Goal: Entertainment & Leisure: Consume media (video, audio)

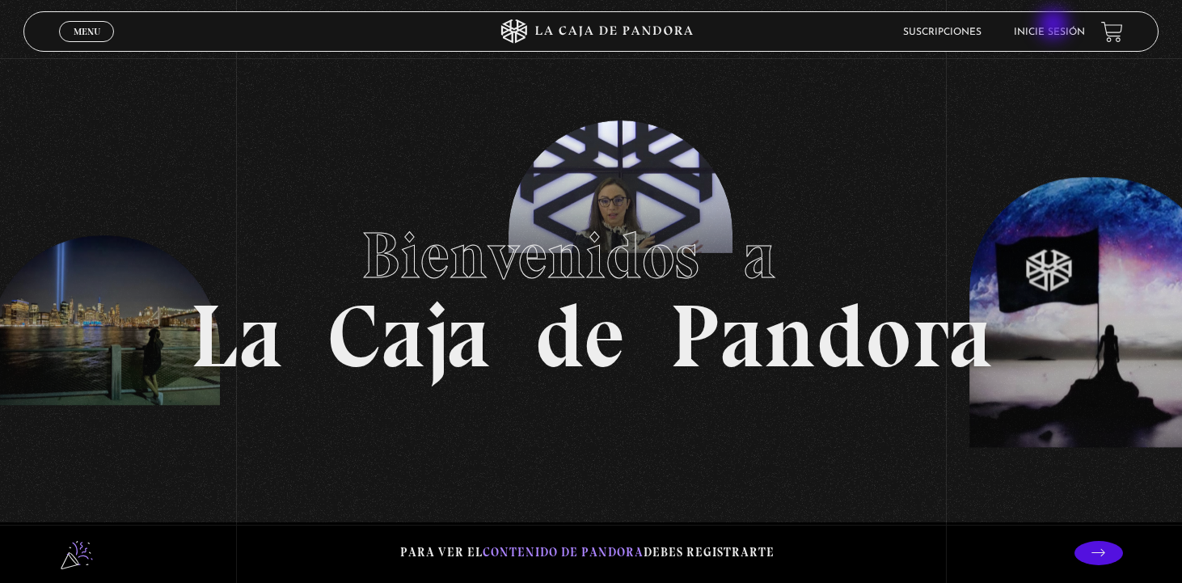
click at [1055, 26] on li "Inicie sesión" at bounding box center [1049, 31] width 71 height 25
click at [1069, 29] on link "Inicie sesión" at bounding box center [1049, 32] width 71 height 10
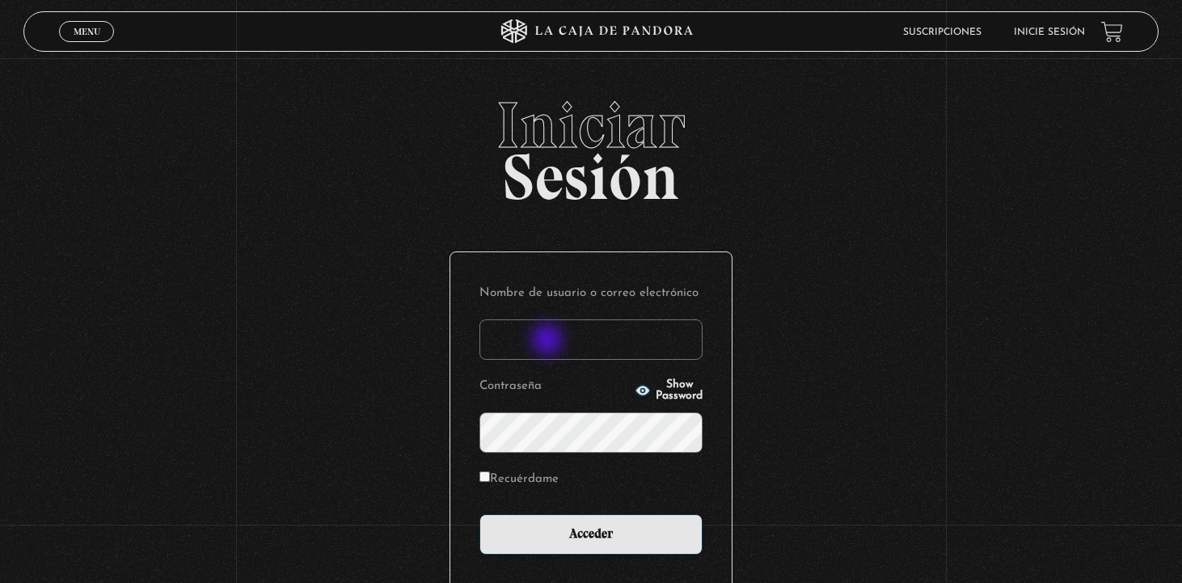
click at [549, 341] on input "Nombre de usuario o correo electrónico" at bounding box center [591, 339] width 223 height 40
type input "susy23cs@hotmail.com"
click at [480, 514] on input "Acceder" at bounding box center [591, 534] width 223 height 40
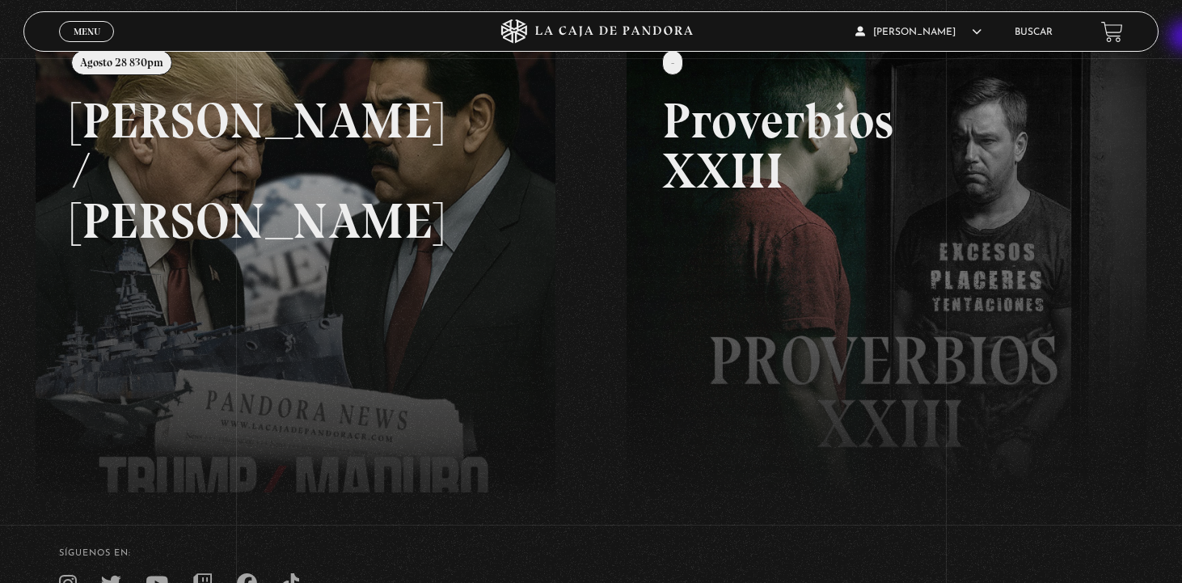
scroll to position [99, 0]
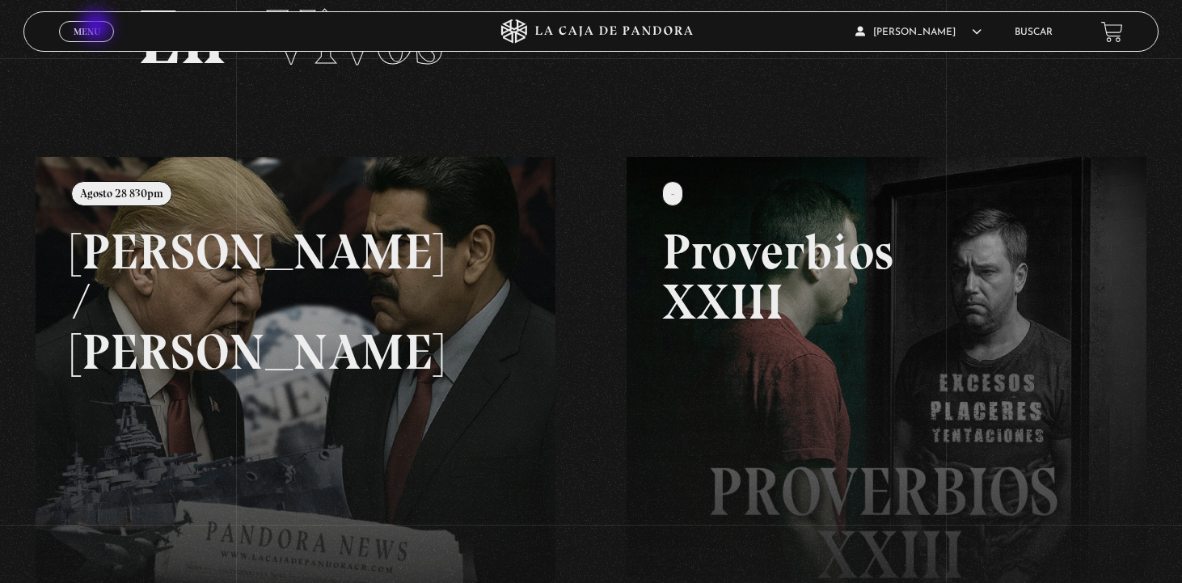
click at [98, 27] on span "Menu" at bounding box center [87, 32] width 27 height 10
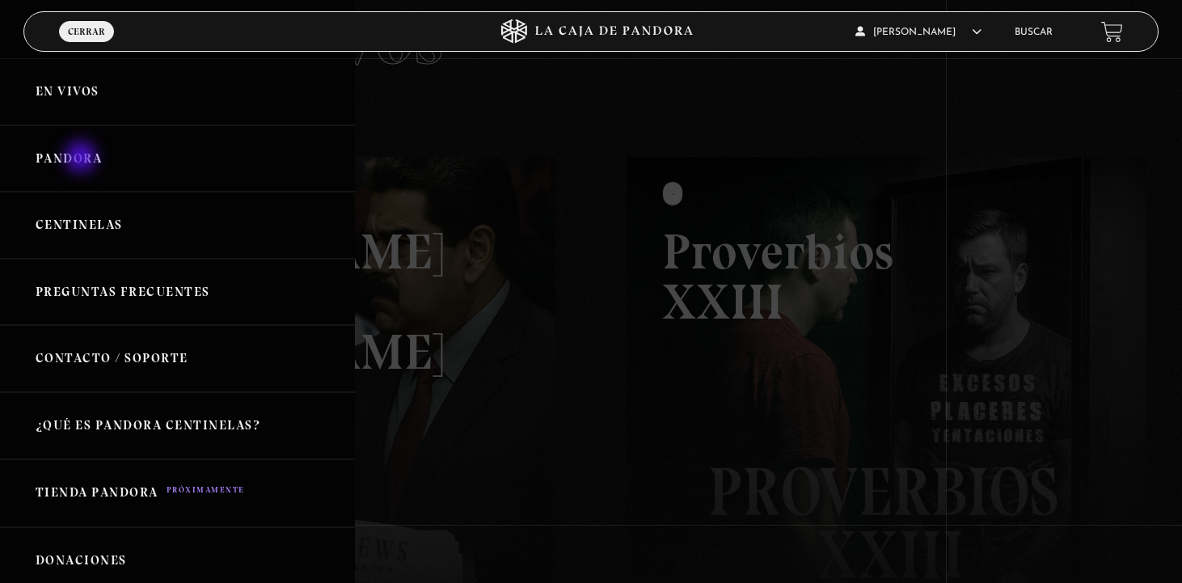
click at [82, 155] on link "Pandora" at bounding box center [177, 158] width 355 height 67
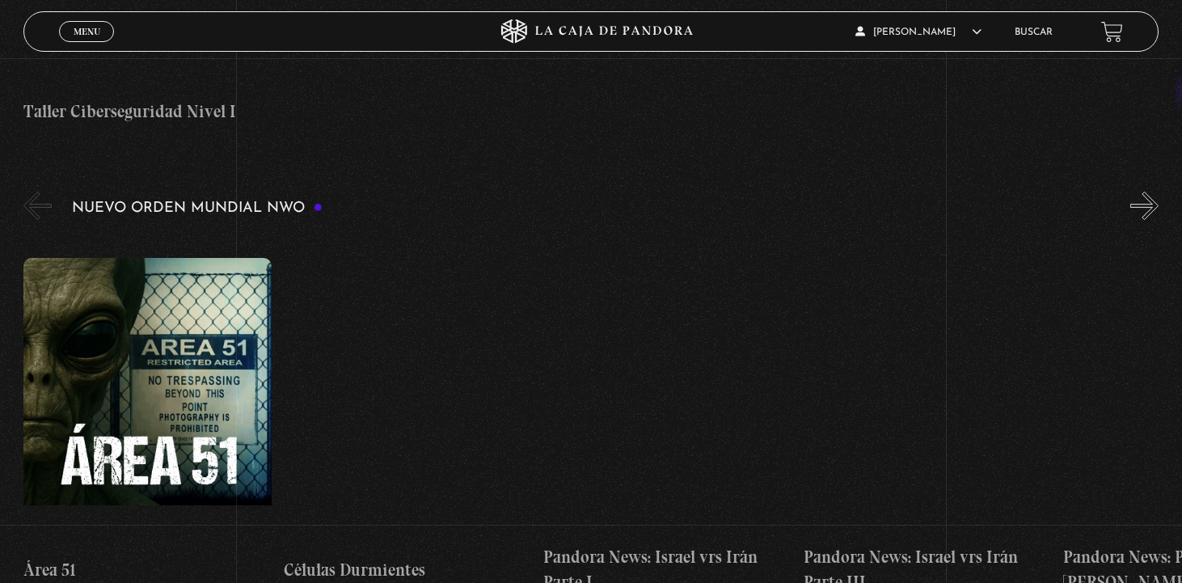
scroll to position [1081, 0]
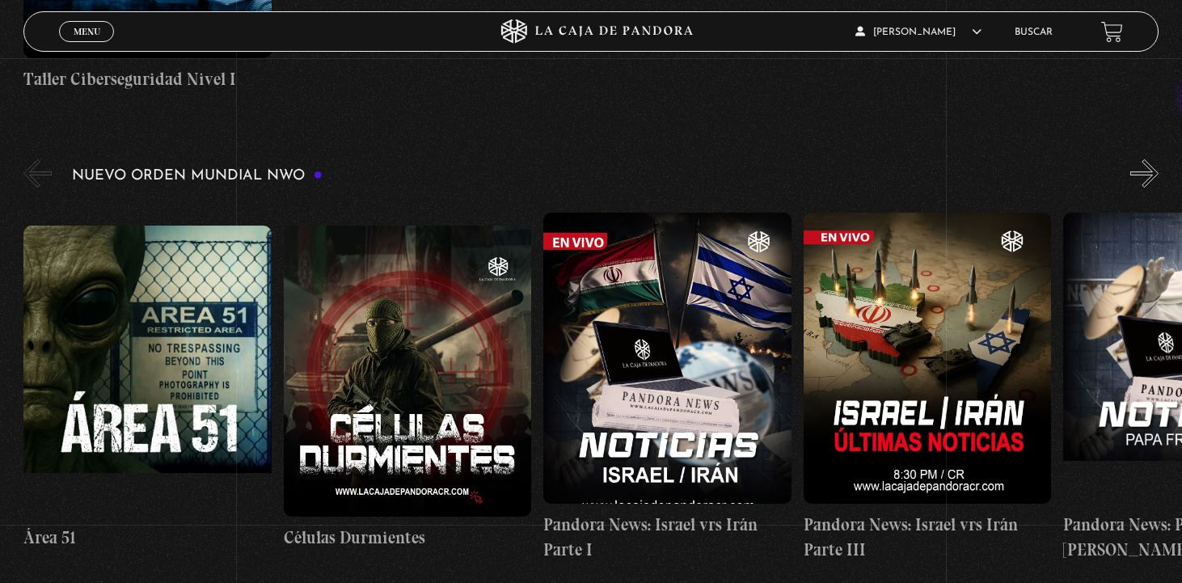
drag, startPoint x: 1189, startPoint y: 19, endPoint x: 1203, endPoint y: 100, distance: 82.0
click at [1159, 159] on button "»" at bounding box center [1145, 173] width 28 height 28
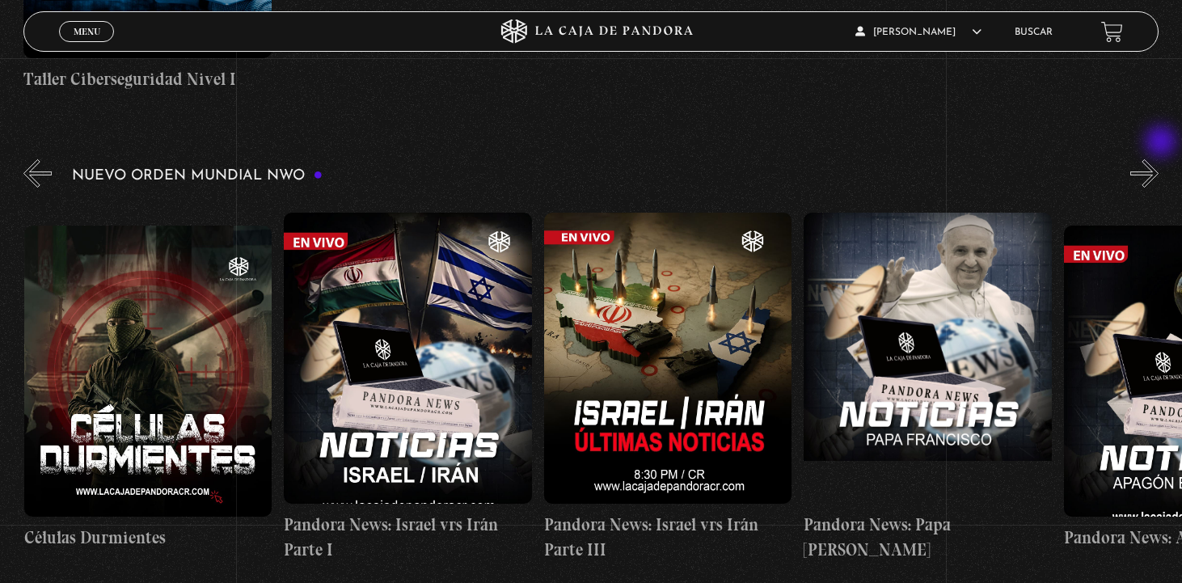
click at [1159, 159] on button "»" at bounding box center [1145, 173] width 28 height 28
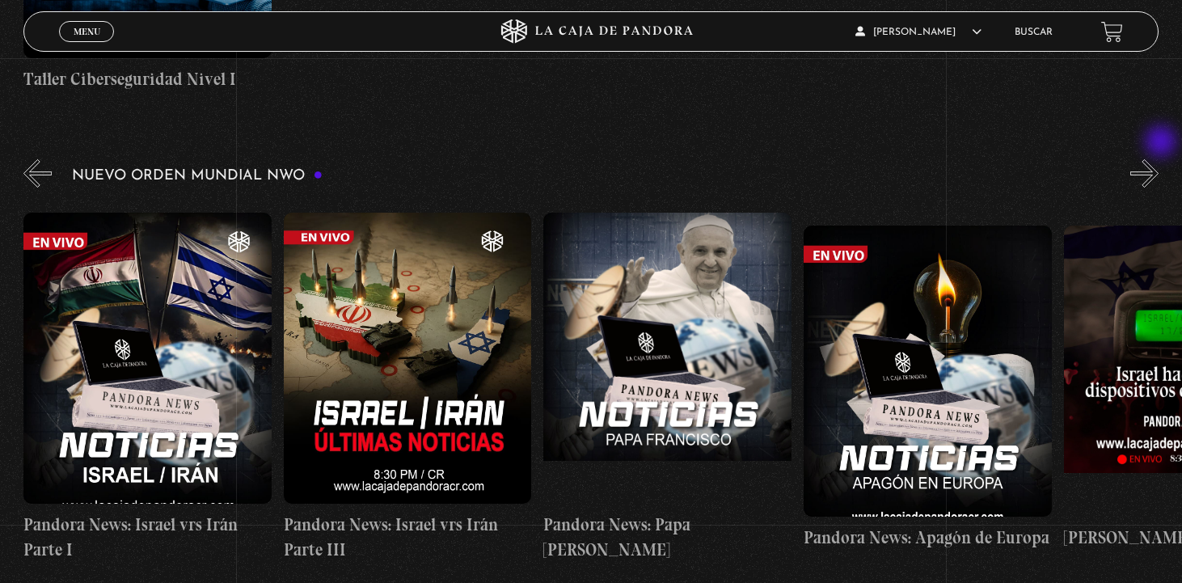
click at [1159, 159] on button "»" at bounding box center [1145, 173] width 28 height 28
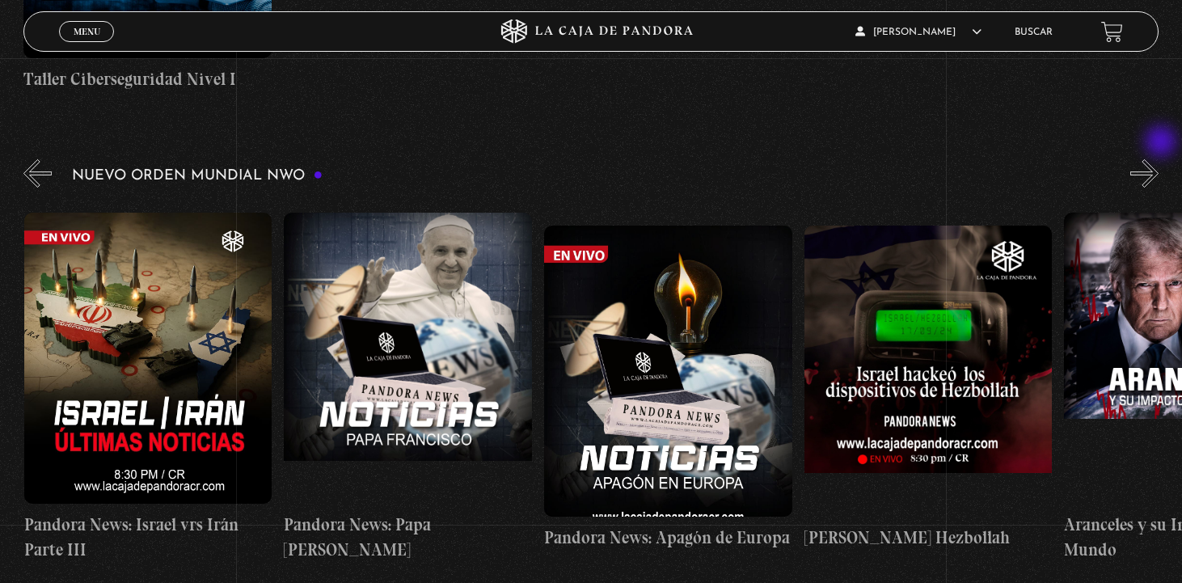
scroll to position [0, 780]
click at [29, 159] on button "«" at bounding box center [37, 173] width 28 height 28
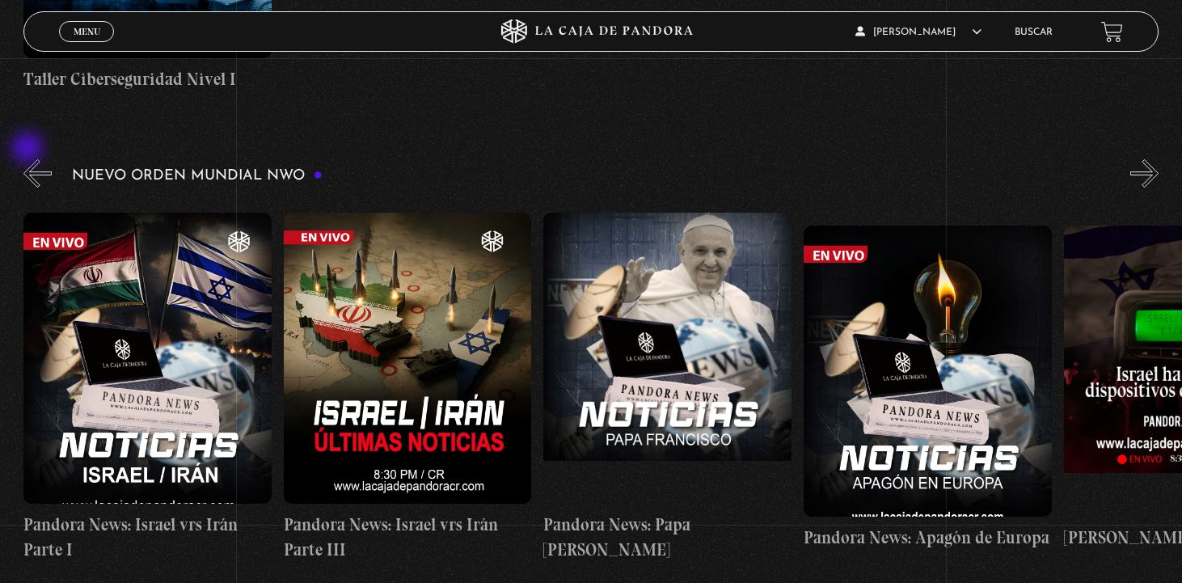
click at [29, 159] on button "«" at bounding box center [37, 173] width 28 height 28
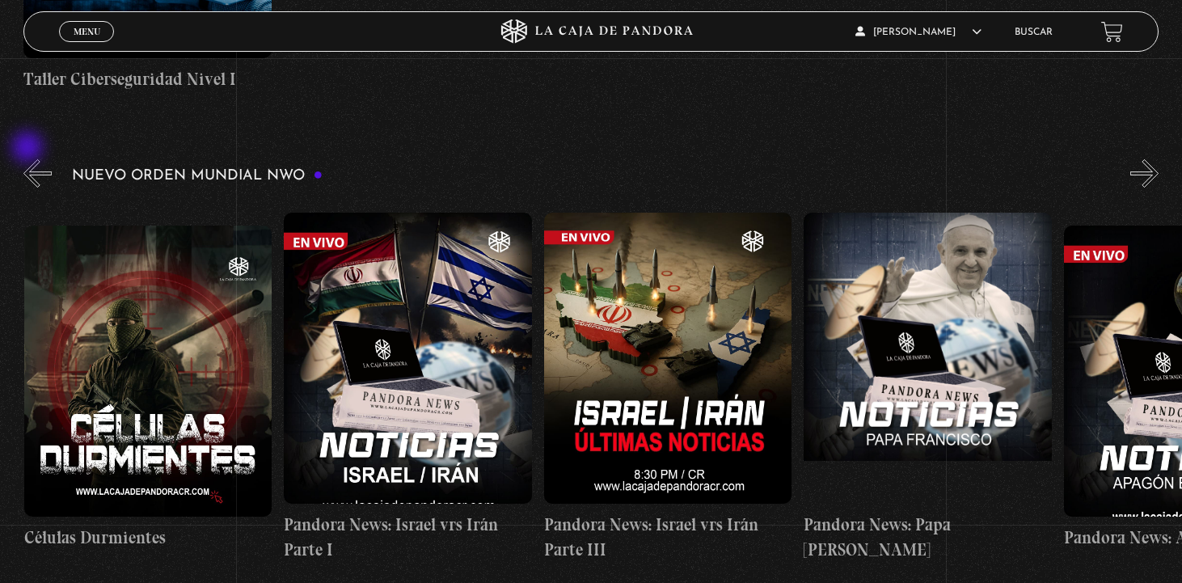
click at [29, 159] on button "«" at bounding box center [37, 173] width 28 height 28
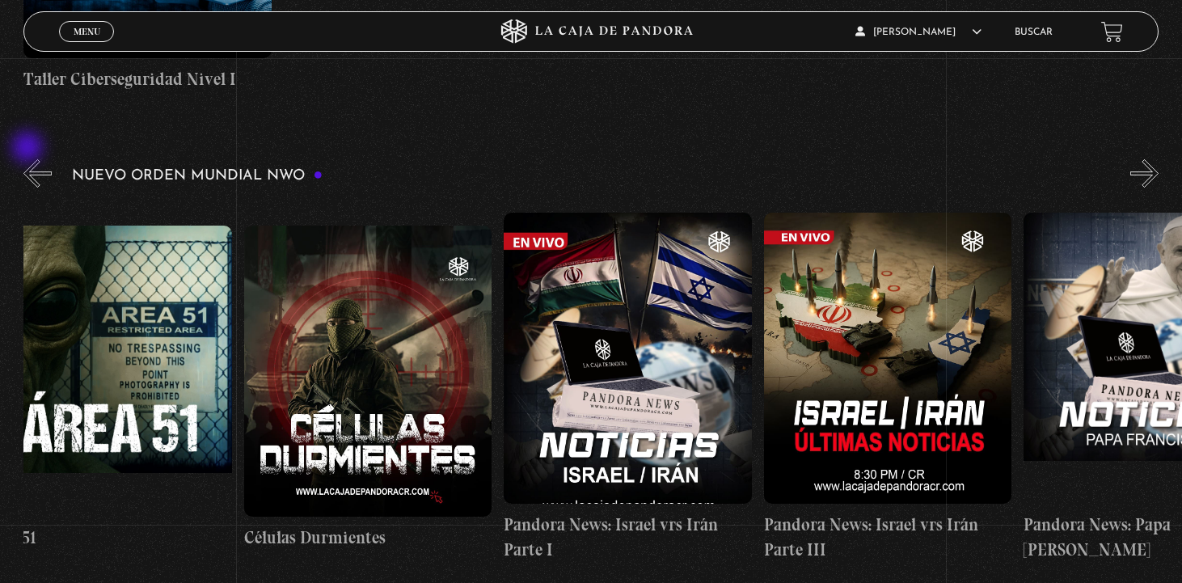
scroll to position [0, 1]
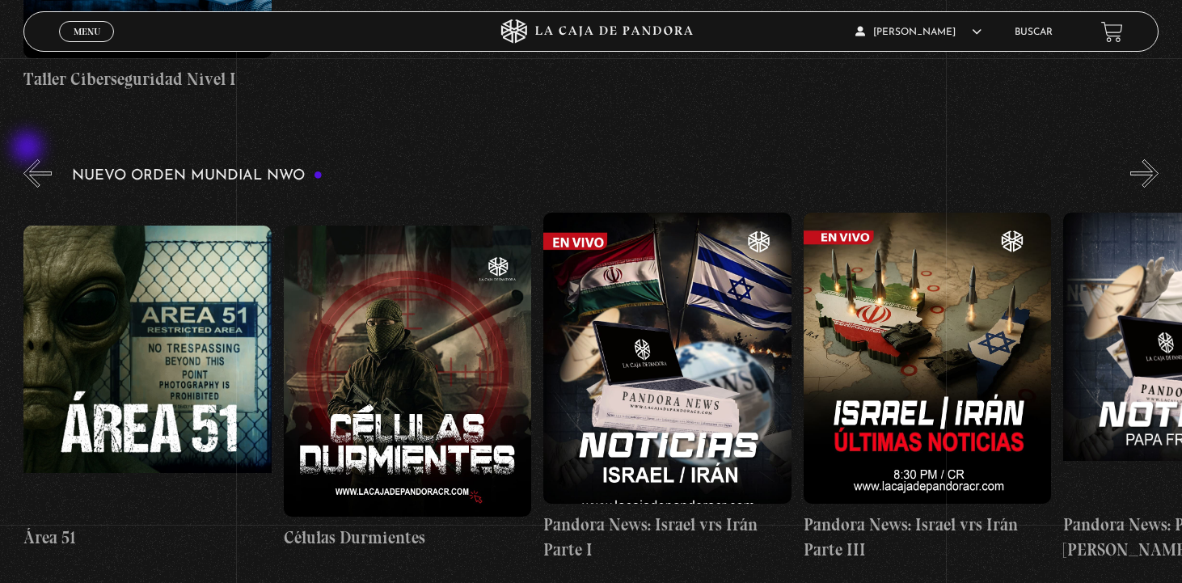
click at [29, 159] on button "«" at bounding box center [37, 173] width 28 height 28
click at [447, 298] on figure at bounding box center [408, 371] width 248 height 291
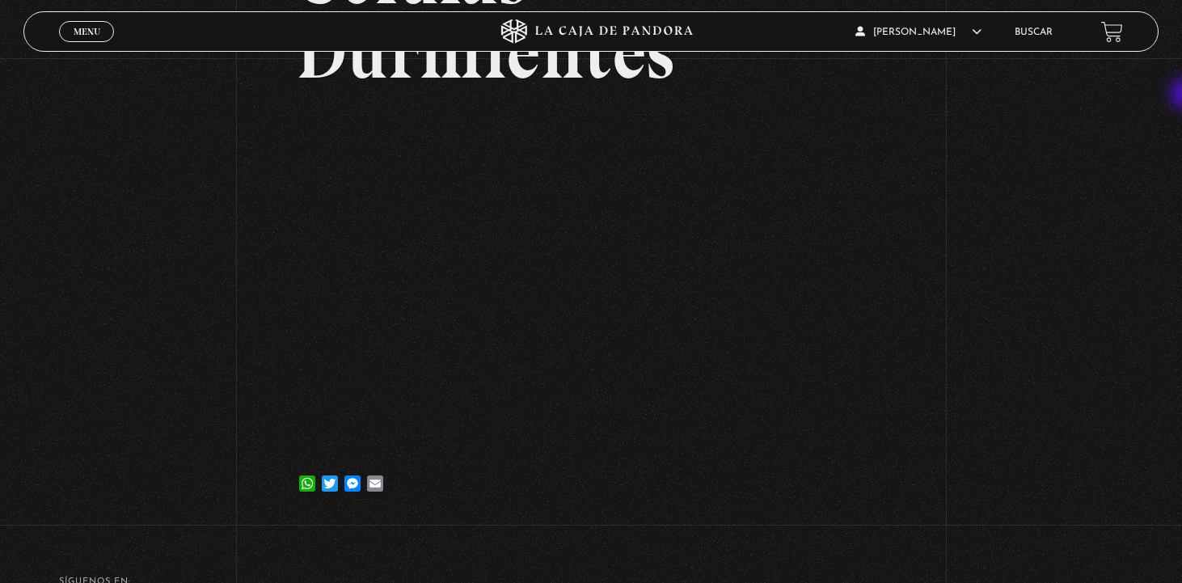
scroll to position [216, 0]
